Goal: Check status

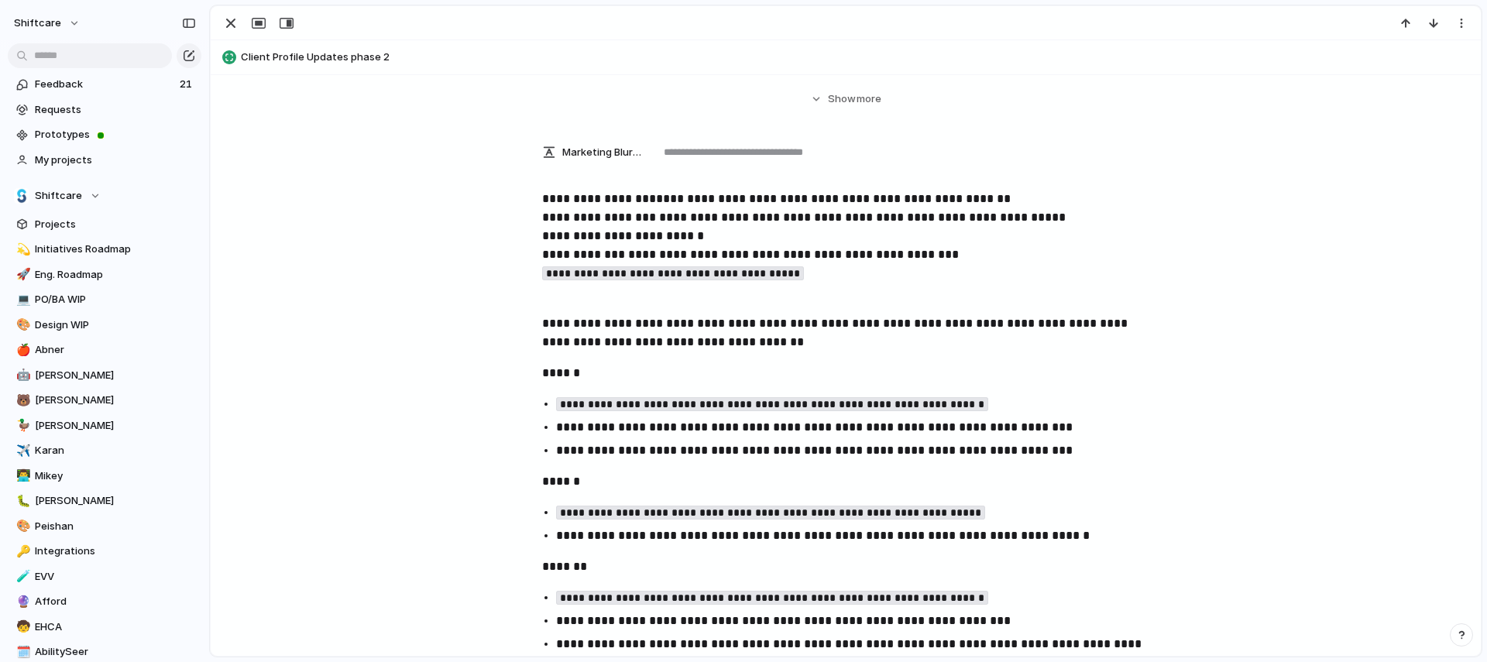
scroll to position [241, 0]
